Goal: Task Accomplishment & Management: Use online tool/utility

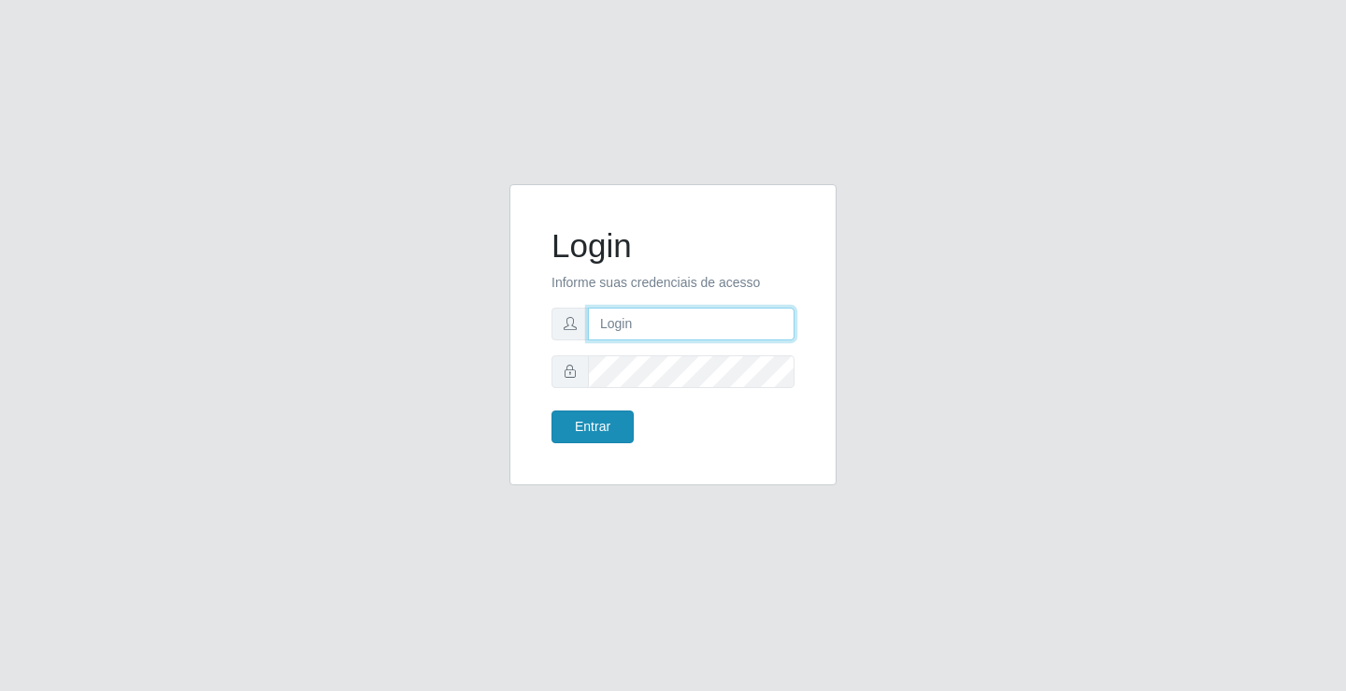
type input "[EMAIL_ADDRESS][DOMAIN_NAME]"
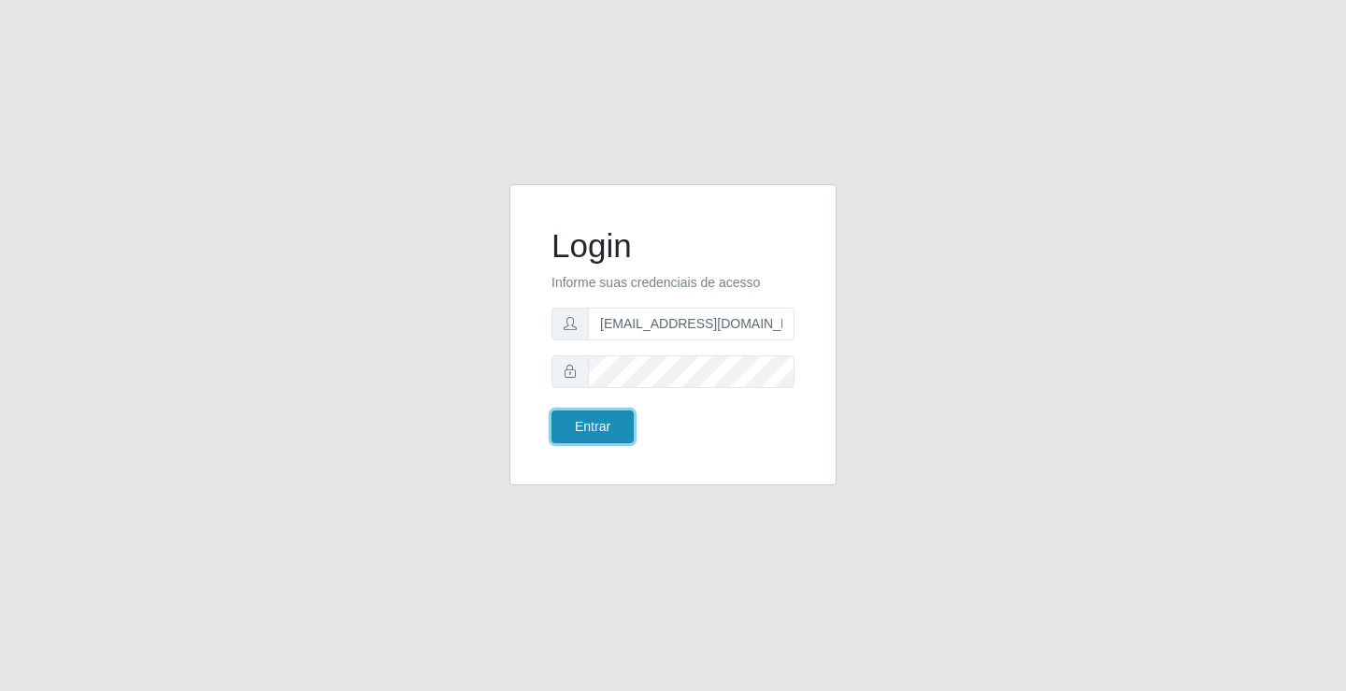
click at [580, 431] on button "Entrar" at bounding box center [592, 426] width 82 height 33
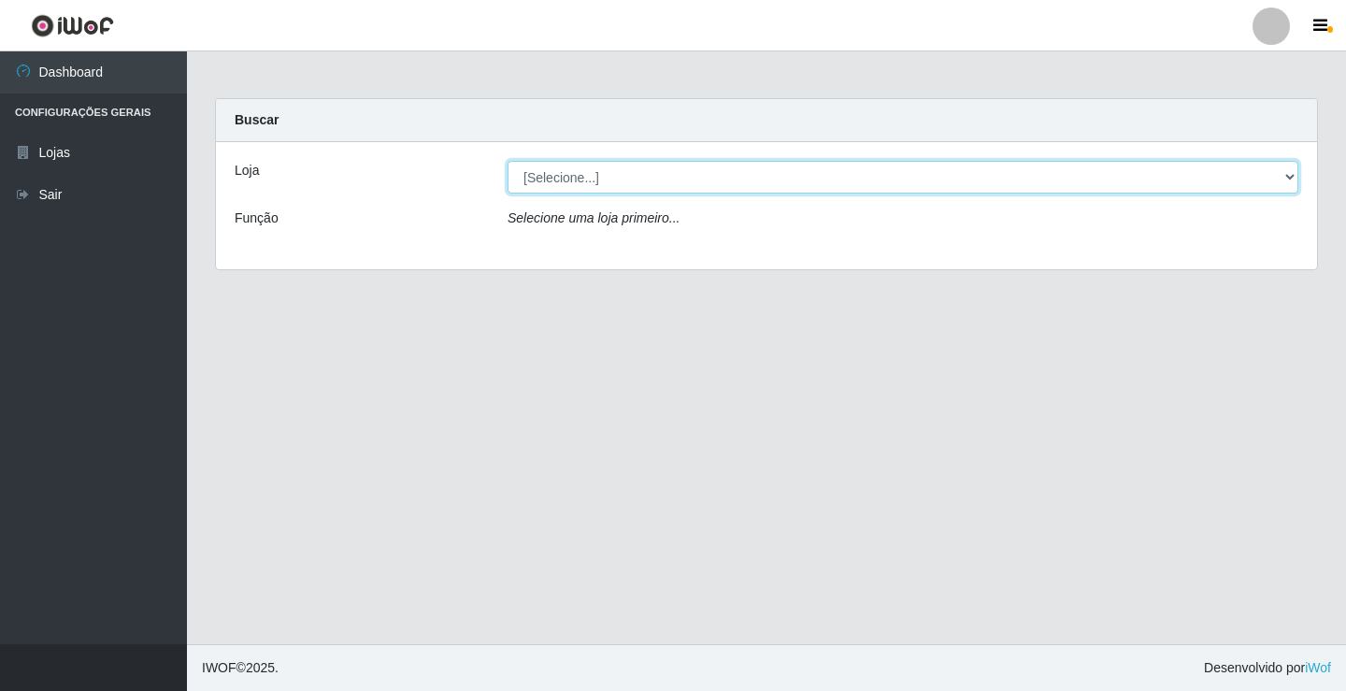
click at [764, 178] on select "[Selecione...] Rede Potiguar 4 - Extremoz" at bounding box center [902, 177] width 791 height 33
select select "78"
click at [507, 161] on select "[Selecione...] Rede Potiguar 4 - Extremoz" at bounding box center [902, 177] width 791 height 33
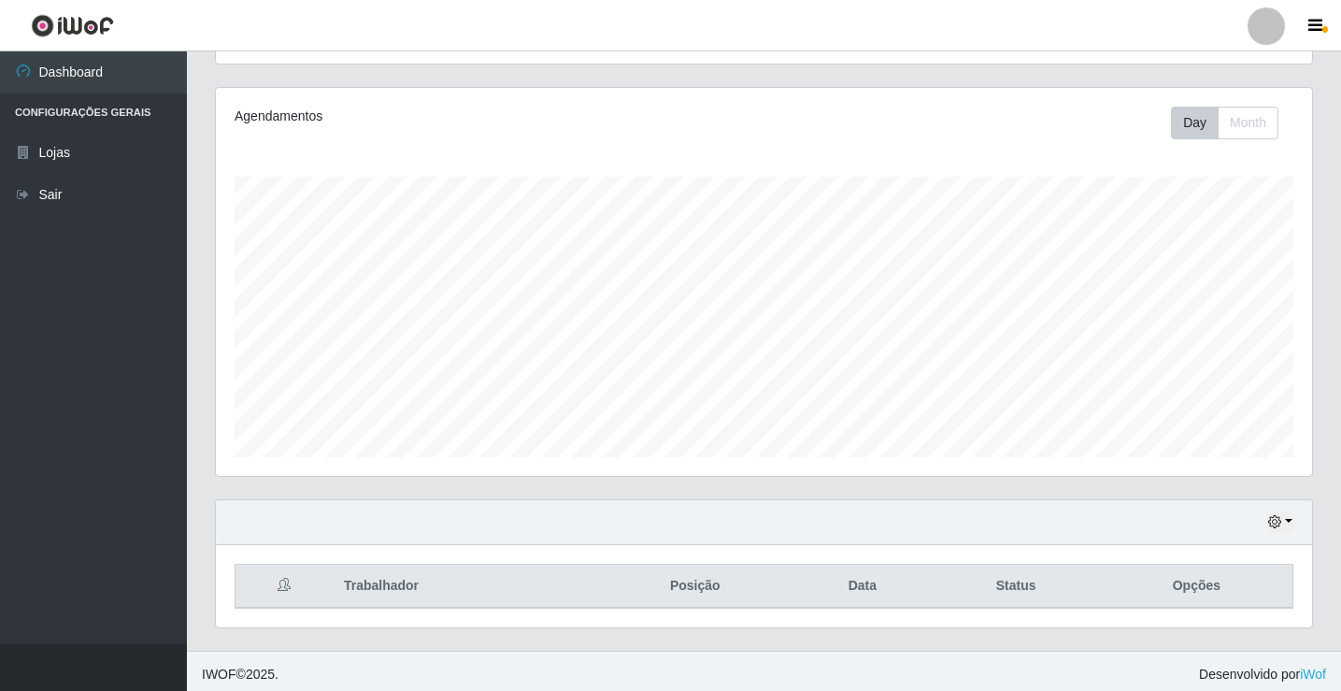
scroll to position [218, 0]
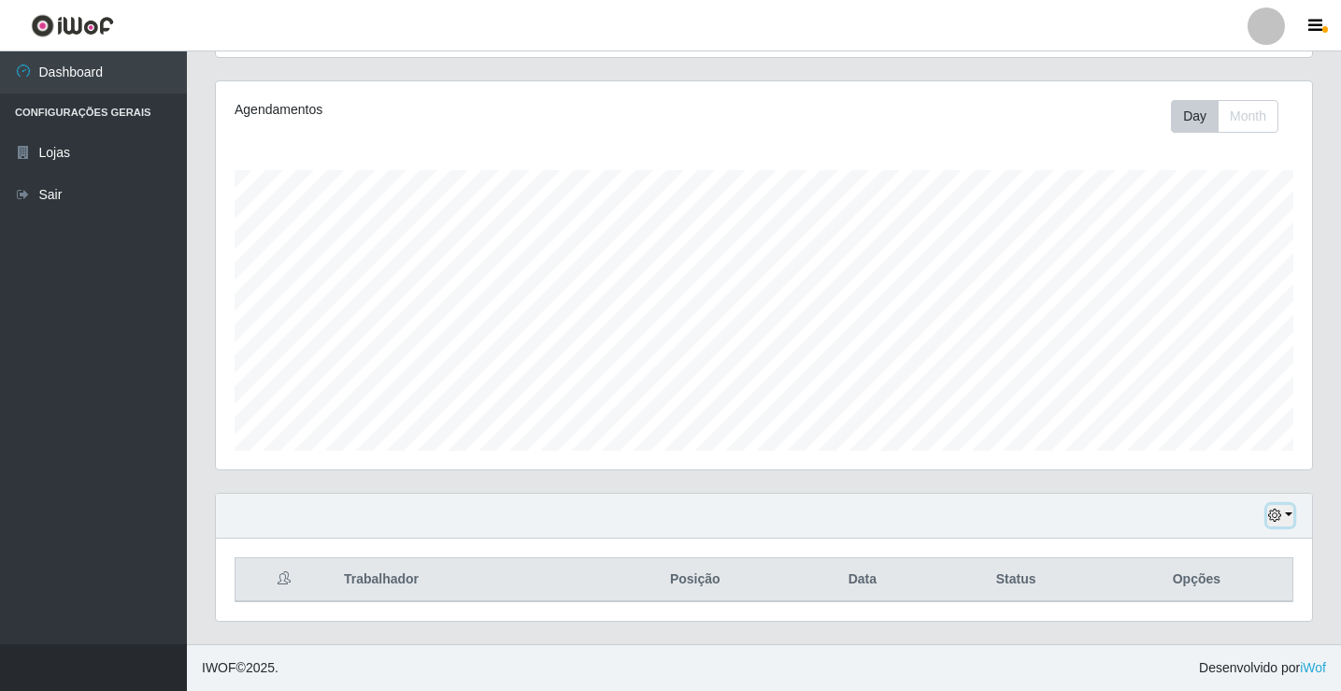
click at [1289, 515] on button "button" at bounding box center [1280, 515] width 26 height 21
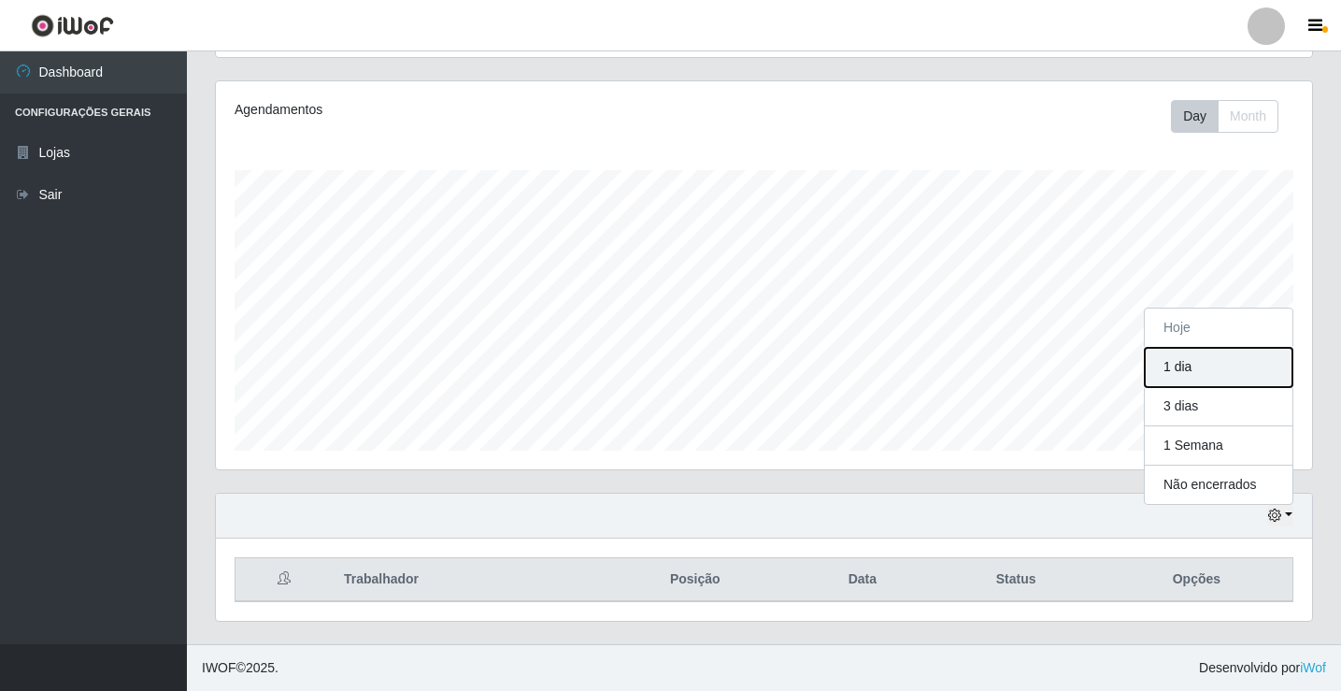
click at [1192, 377] on button "1 dia" at bounding box center [1219, 367] width 148 height 39
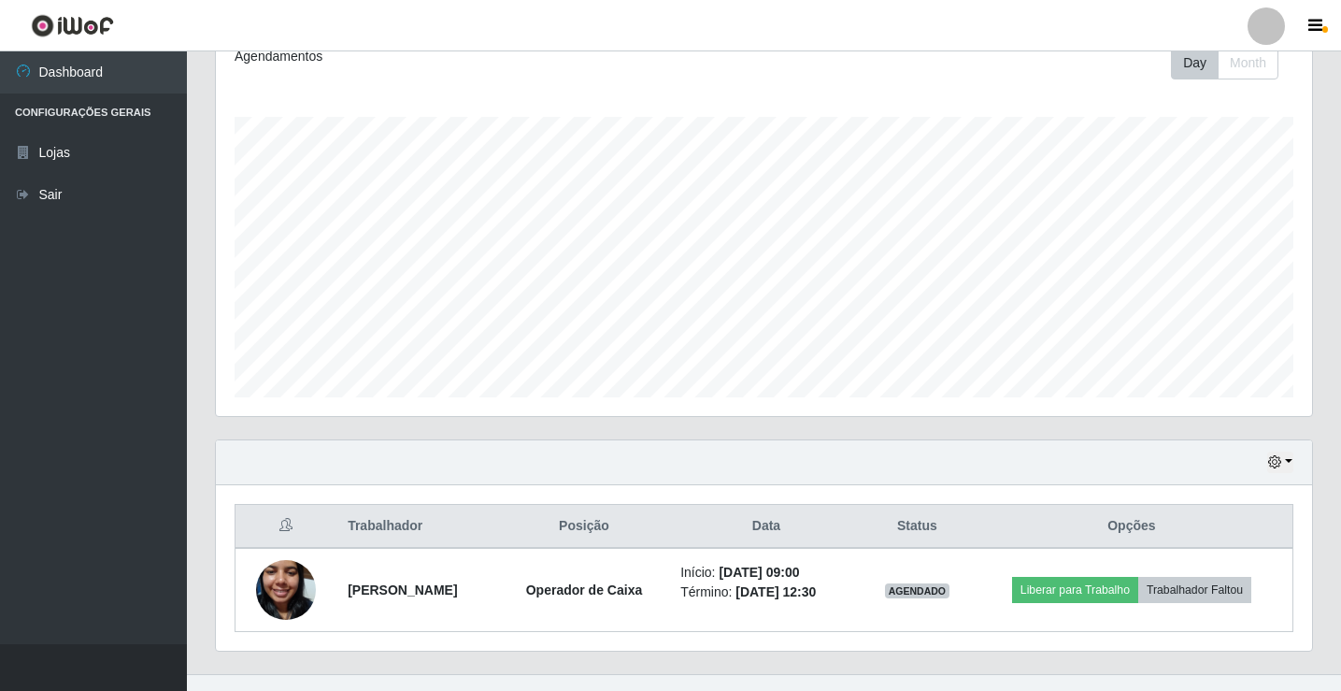
scroll to position [301, 0]
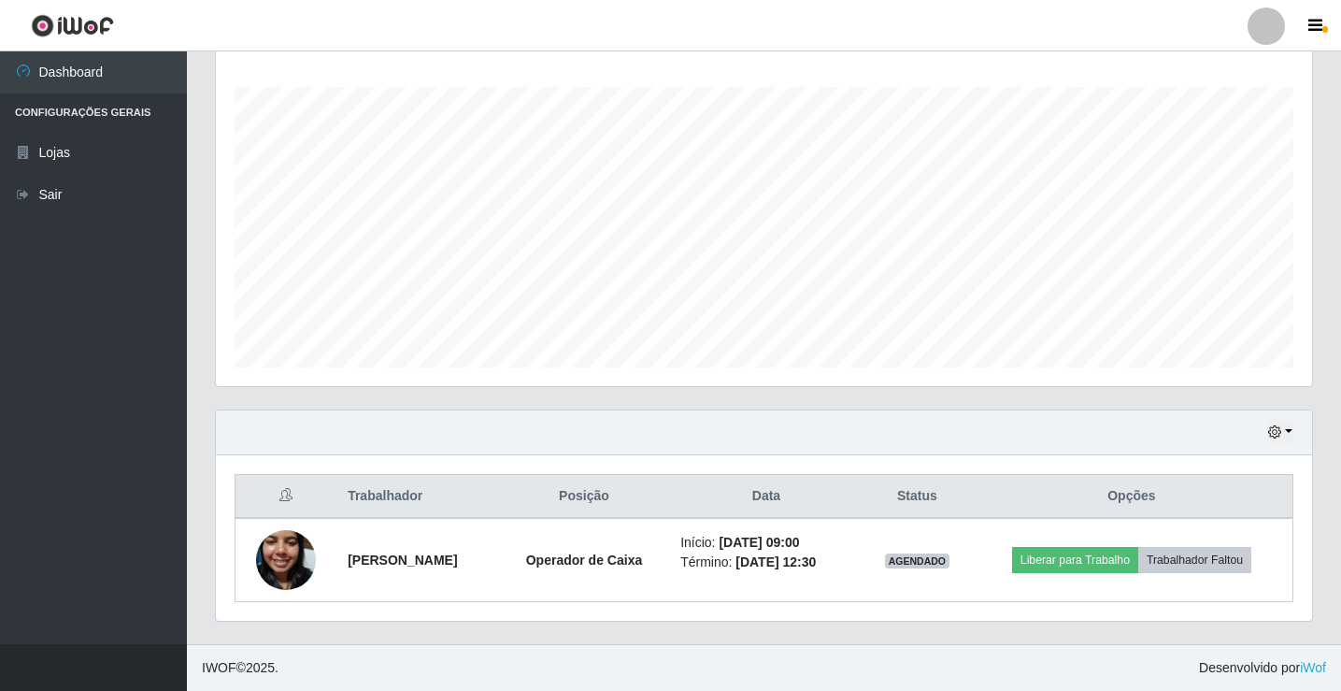
click at [1293, 429] on div "Hoje 1 dia 3 dias 1 Semana Não encerrados" at bounding box center [764, 432] width 1096 height 45
click at [1289, 429] on button "button" at bounding box center [1280, 431] width 26 height 21
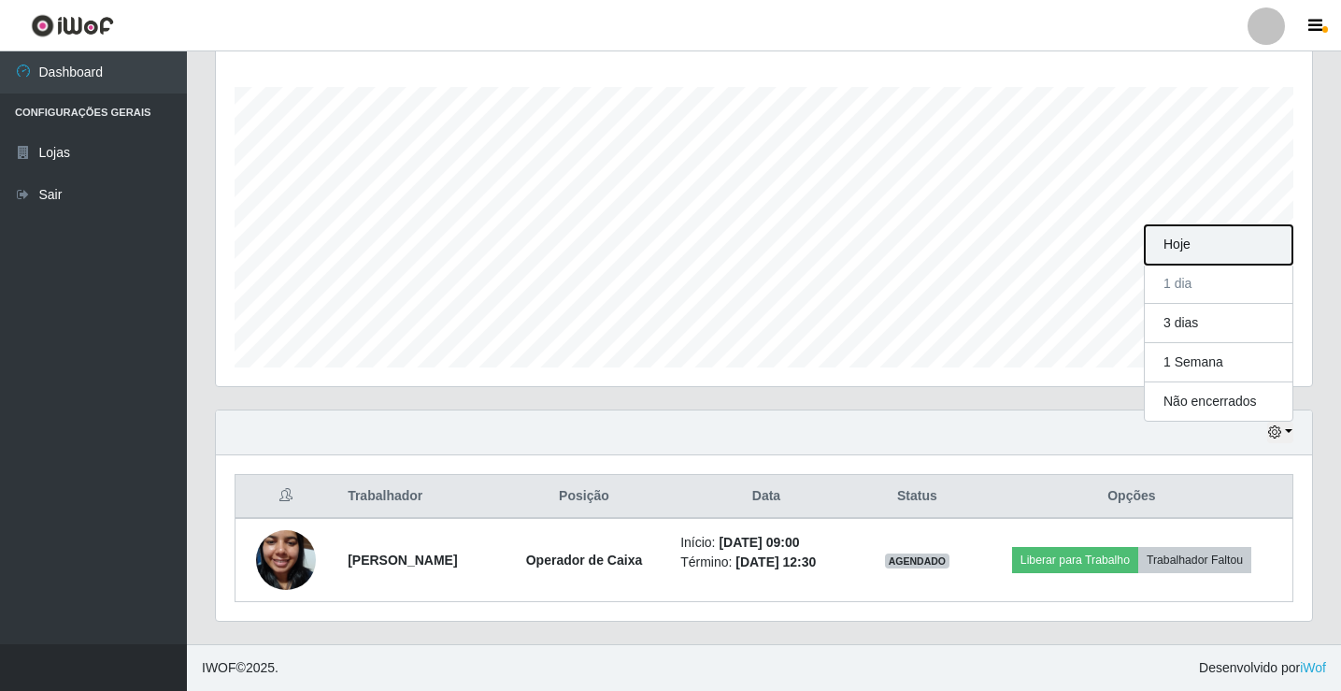
click at [1202, 246] on button "Hoje" at bounding box center [1219, 244] width 148 height 39
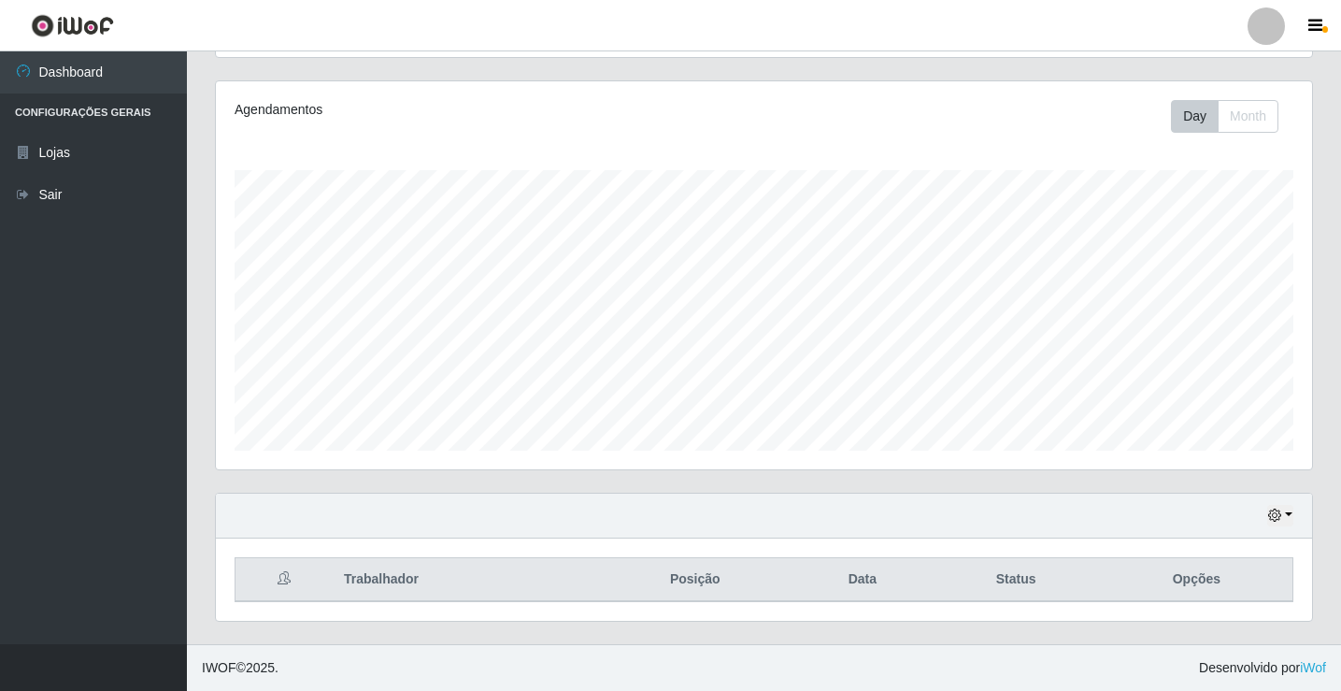
scroll to position [218, 0]
click at [1289, 514] on button "button" at bounding box center [1280, 515] width 26 height 21
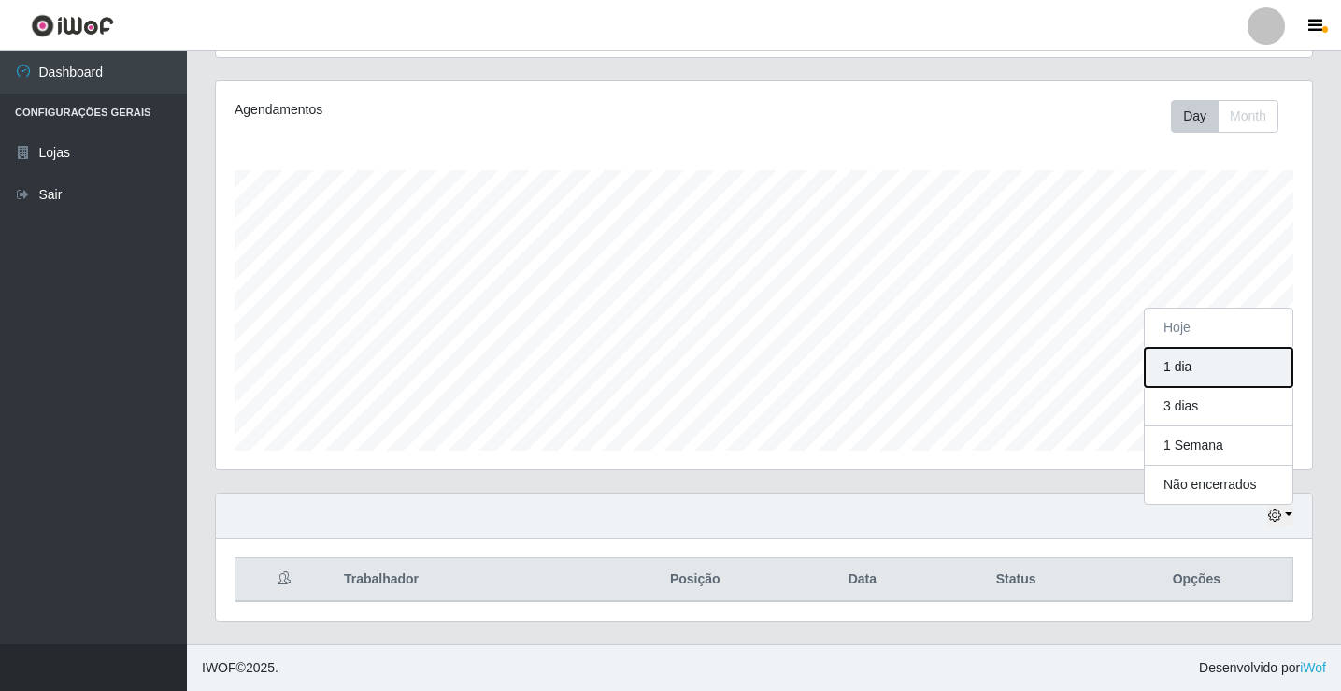
click at [1197, 373] on button "1 dia" at bounding box center [1219, 367] width 148 height 39
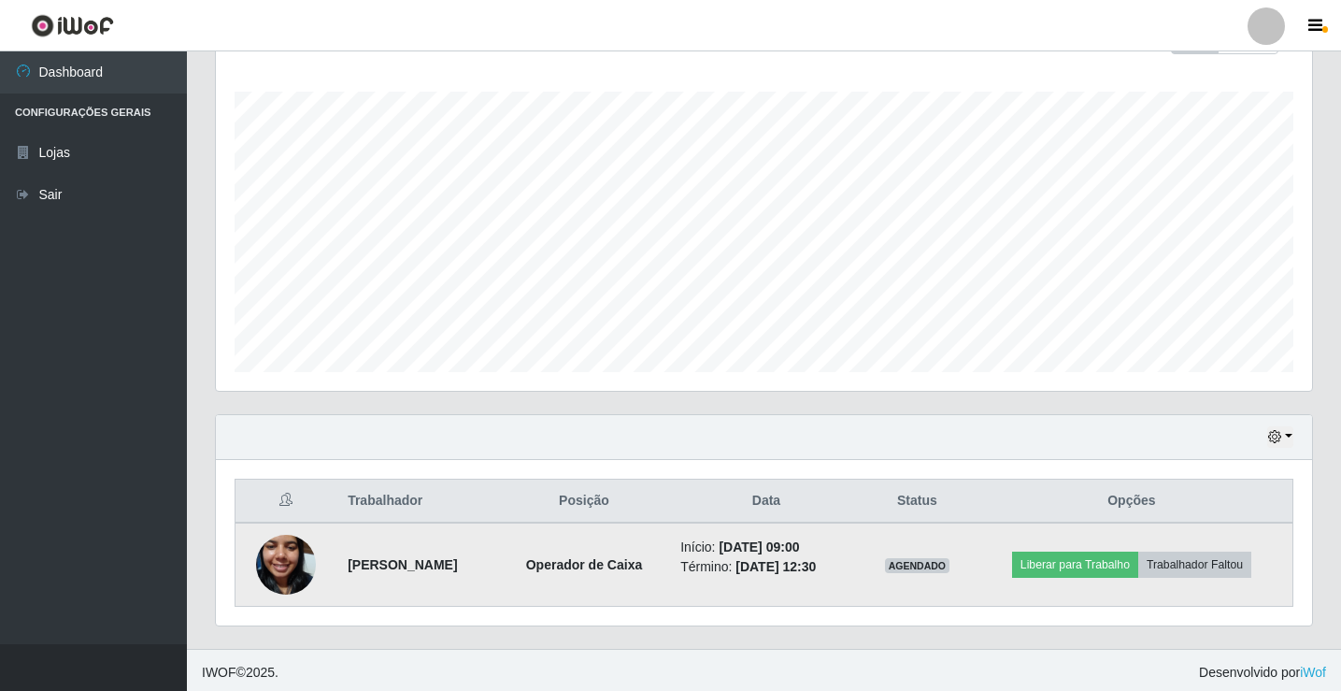
scroll to position [301, 0]
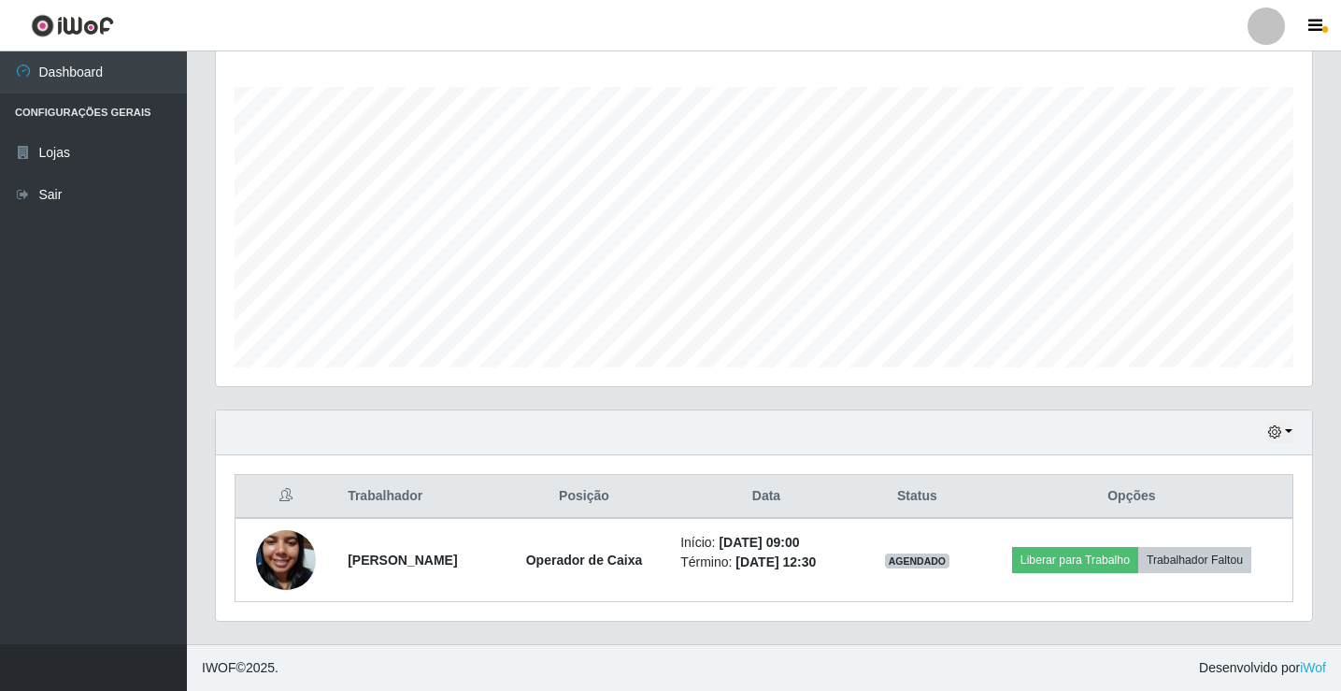
click at [848, 650] on footer "IWOF © 2025 . Desenvolvido por iWof" at bounding box center [764, 667] width 1154 height 47
